Goal: Information Seeking & Learning: Check status

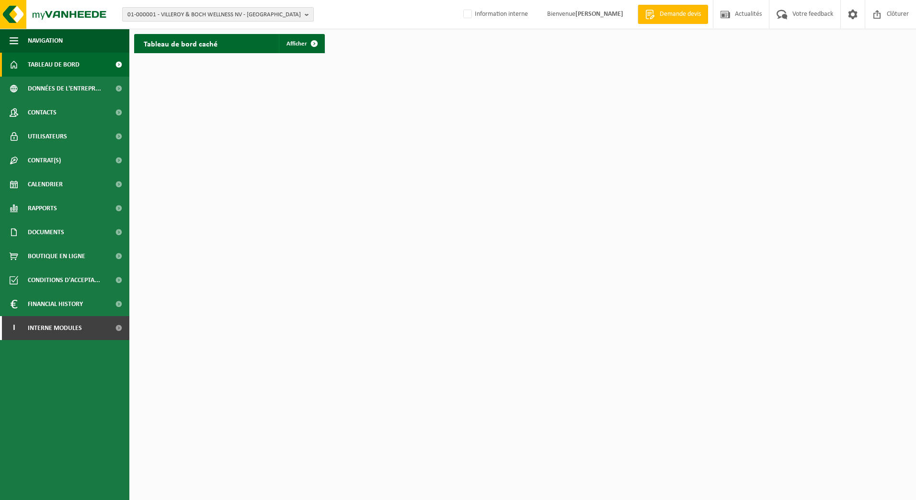
click at [206, 11] on span "01-000001 - VILLEROY & BOCH WELLNESS NV - ROESELARE" at bounding box center [213, 15] width 173 height 14
paste input "01-000590"
type input "01-000590"
click at [158, 44] on strong "01-000590 - MEDGENIX-BENELUX NV - WEVELGEM" at bounding box center [192, 43] width 130 height 7
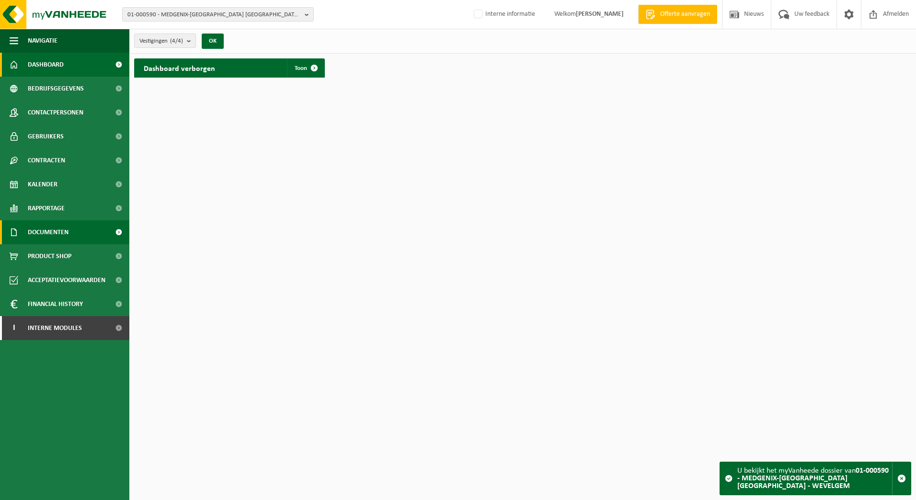
click at [40, 231] on span "Documenten" at bounding box center [48, 232] width 41 height 24
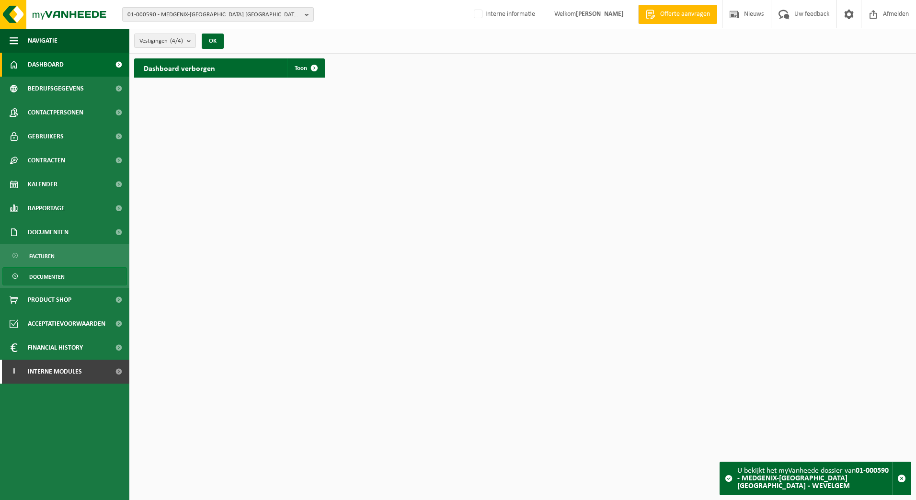
click at [35, 277] on span "Documenten" at bounding box center [46, 277] width 35 height 18
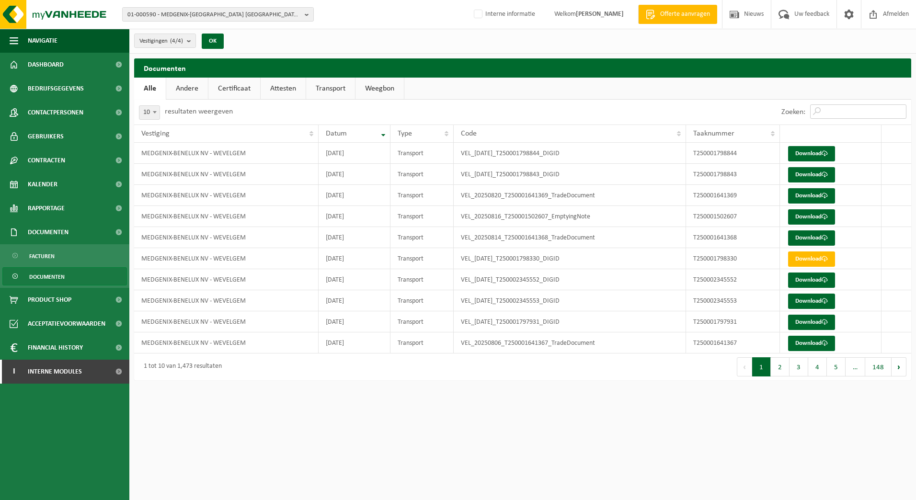
click at [826, 109] on input "Zoeken:" at bounding box center [858, 111] width 96 height 14
paste input "T250000704245"
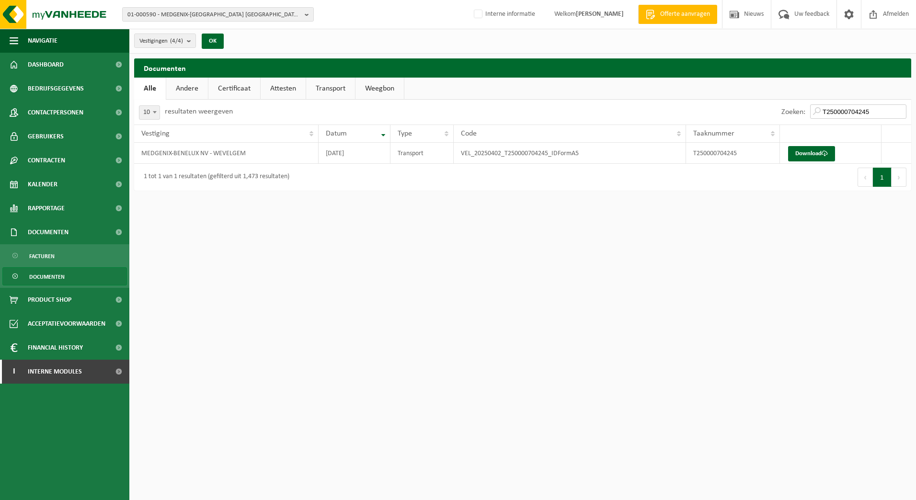
drag, startPoint x: 873, startPoint y: 113, endPoint x: 736, endPoint y: 121, distance: 137.7
click at [736, 121] on div "Zoeken: T250000704245" at bounding box center [717, 112] width 388 height 25
paste input "6"
drag, startPoint x: 864, startPoint y: 114, endPoint x: 789, endPoint y: 115, distance: 74.7
click at [787, 130] on div "10 25 50 100 10 resultaten weergeven Zoeken: T250000704246 Vestiging Datum Type…" at bounding box center [522, 145] width 777 height 91
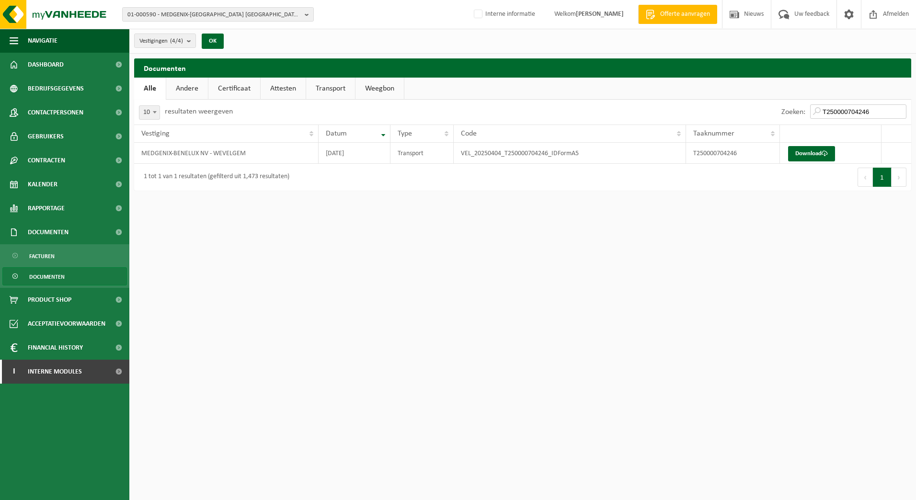
paste input "995524"
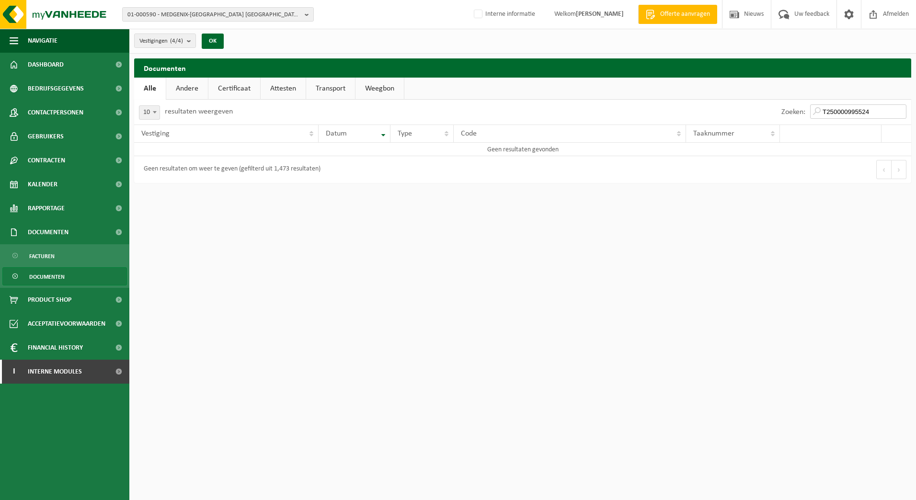
click at [874, 112] on input "T250000995524" at bounding box center [858, 111] width 96 height 14
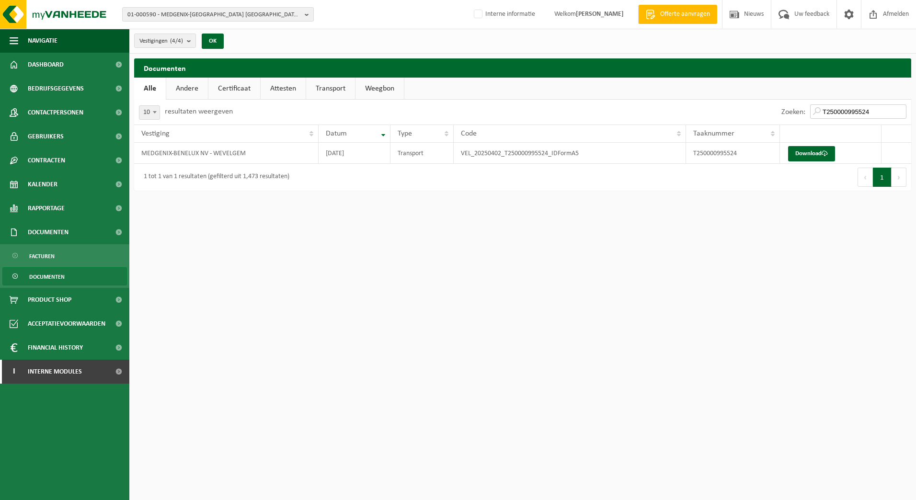
type input "T250000995524"
